Goal: Understand process/instructions: Learn about a topic

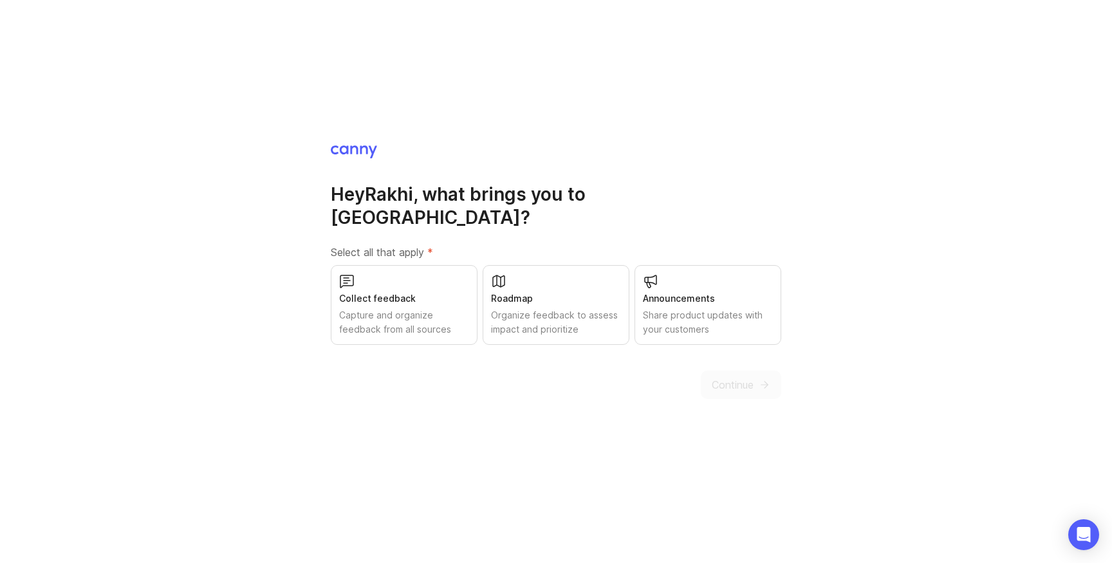
click at [530, 292] on div "Roadmap" at bounding box center [556, 299] width 130 height 14
click at [708, 308] on div "Share product updates with your customers" at bounding box center [708, 322] width 130 height 28
click at [379, 292] on div "Collect feedback" at bounding box center [404, 299] width 130 height 14
click at [731, 377] on span "Continue" at bounding box center [733, 384] width 42 height 15
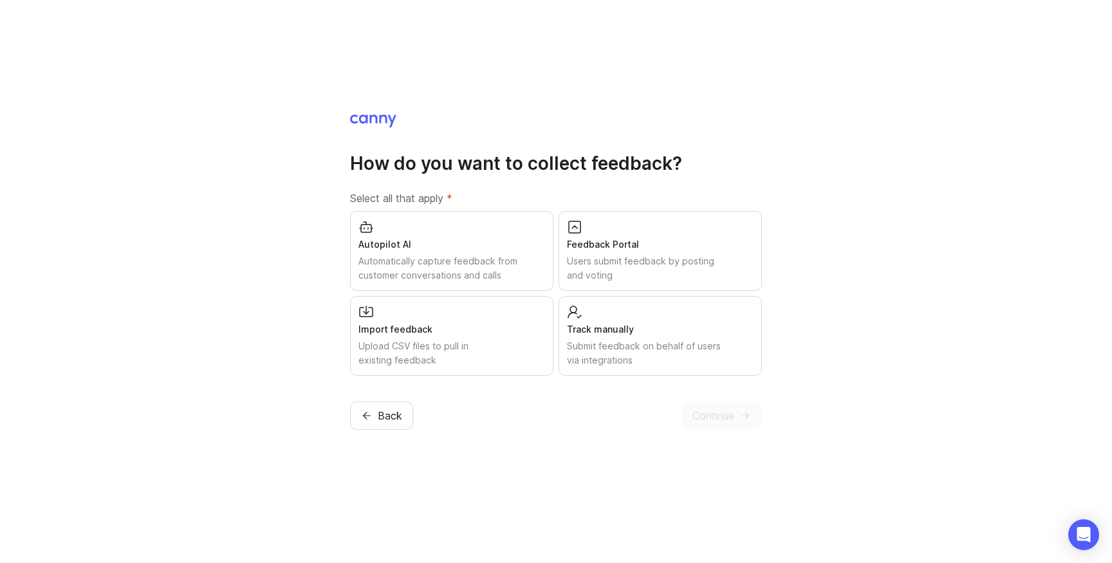
click at [448, 254] on div "Automatically capture feedback from customer conversations and calls" at bounding box center [452, 268] width 187 height 28
click at [651, 322] on div "Track manually" at bounding box center [660, 329] width 187 height 14
click at [423, 331] on div "Import feedback" at bounding box center [452, 329] width 187 height 14
click at [611, 248] on div "Feedback Portal" at bounding box center [660, 245] width 187 height 14
click at [707, 410] on span "Continue" at bounding box center [714, 414] width 42 height 15
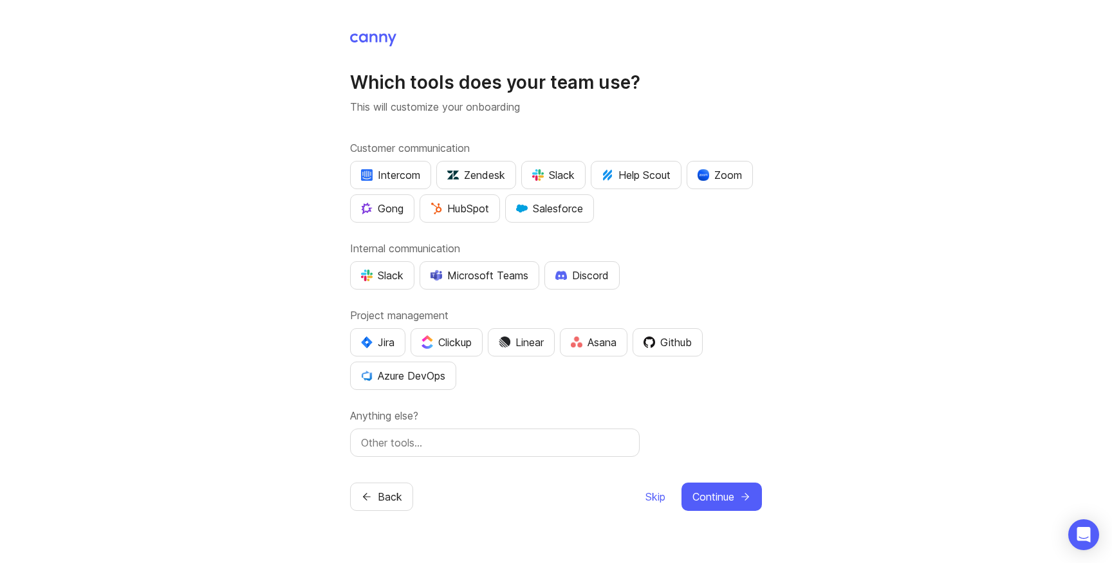
click at [651, 496] on span "Skip" at bounding box center [656, 496] width 20 height 15
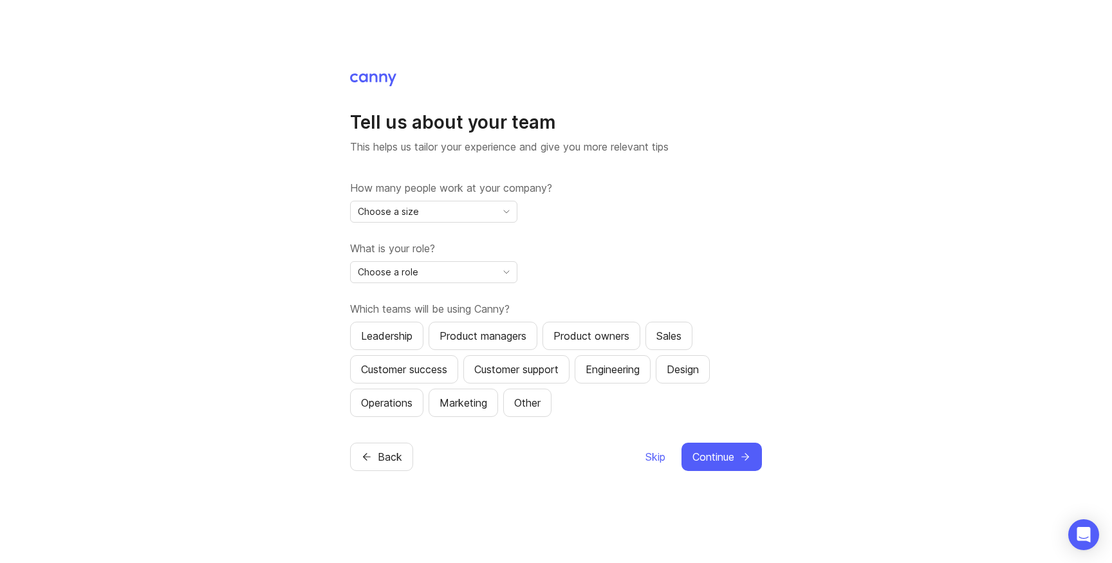
click at [652, 454] on span "Skip" at bounding box center [656, 456] width 20 height 15
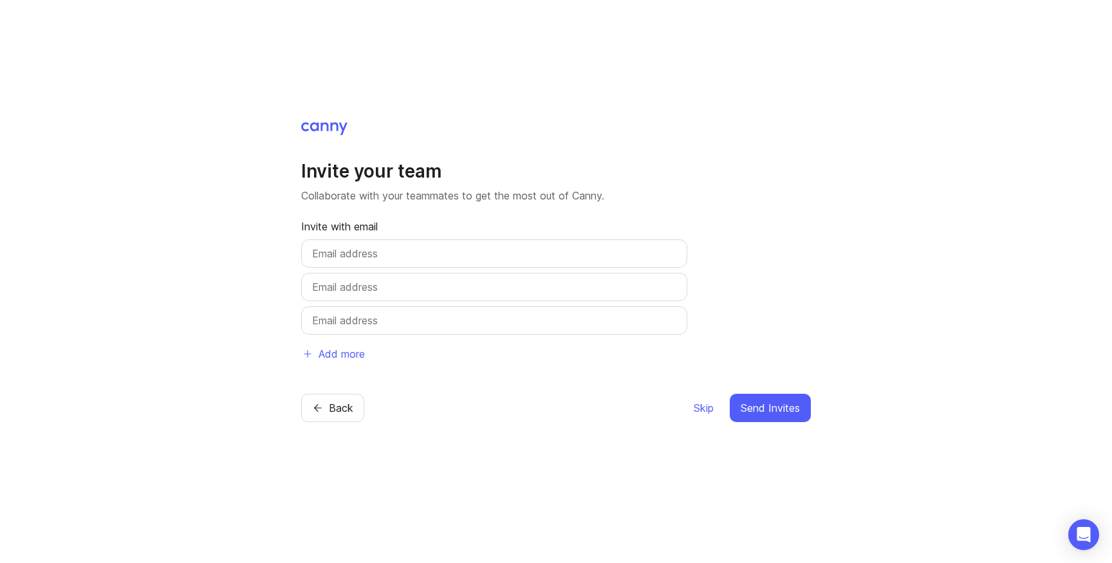
click at [704, 404] on span "Skip" at bounding box center [704, 407] width 20 height 15
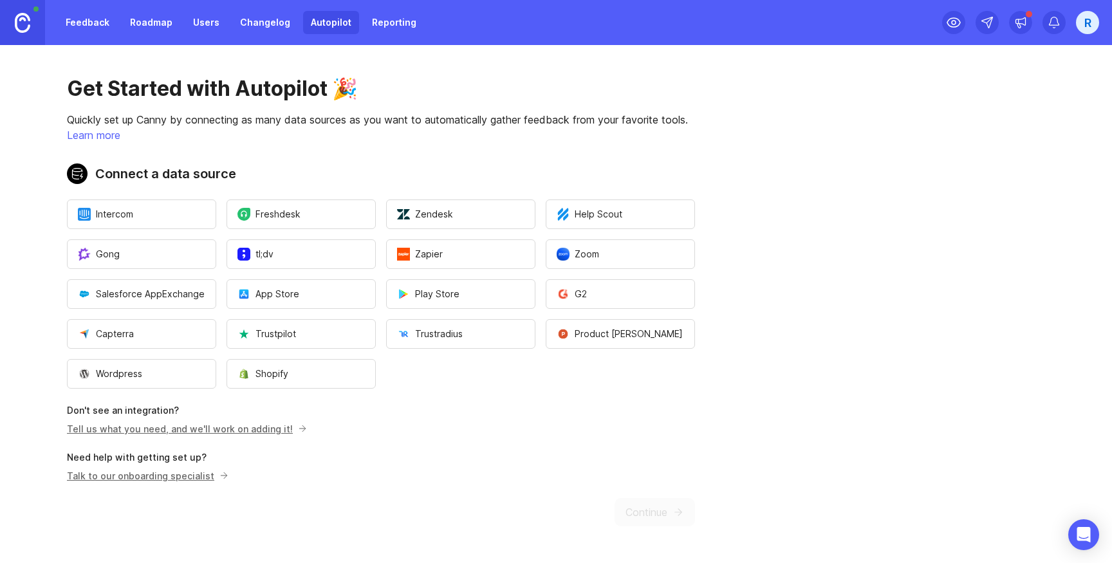
click at [1091, 20] on div "R" at bounding box center [1087, 22] width 23 height 23
click at [1020, 86] on p "Docs" at bounding box center [1015, 88] width 22 height 13
